Goal: Task Accomplishment & Management: Manage account settings

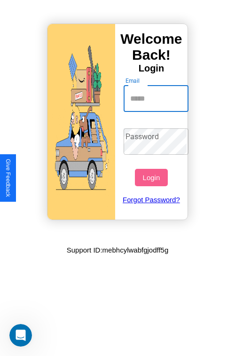
click at [157, 98] on input "Email" at bounding box center [156, 99] width 65 height 26
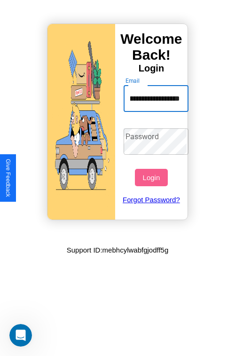
scroll to position [0, 45]
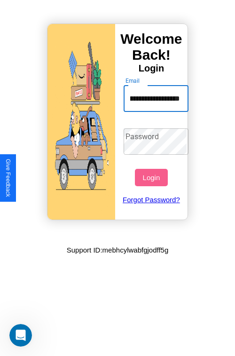
type input "**********"
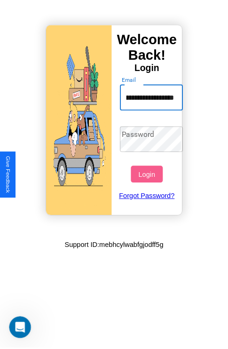
scroll to position [0, 0]
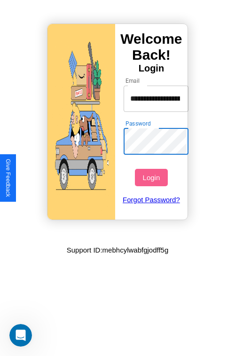
click at [152, 177] on button "Login" at bounding box center [151, 177] width 32 height 17
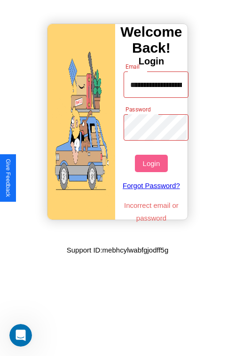
click at [152, 163] on button "Login" at bounding box center [151, 163] width 32 height 17
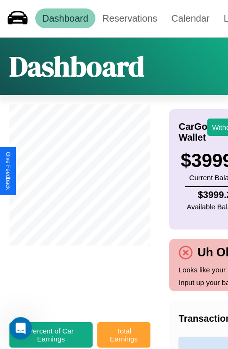
click at [124, 339] on button "Total Earnings" at bounding box center [123, 334] width 53 height 25
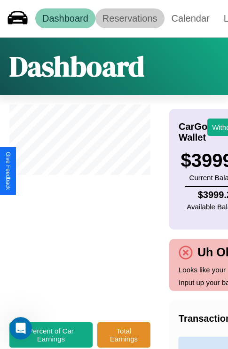
click at [130, 18] on link "Reservations" at bounding box center [129, 18] width 69 height 20
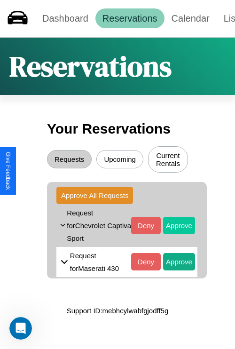
click at [172, 226] on button "Approve" at bounding box center [179, 225] width 32 height 17
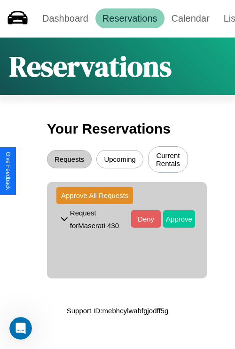
click at [172, 220] on button "Approve" at bounding box center [179, 218] width 32 height 17
